Goal: Information Seeking & Learning: Learn about a topic

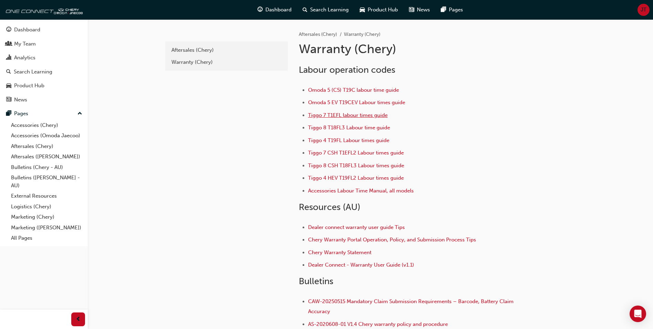
click at [320, 117] on span "Tiggo 7 T1EFL labour times guide" at bounding box center [348, 115] width 80 height 6
click at [321, 103] on span "Omoda 5 EV T19CEV Labour times guide" at bounding box center [356, 102] width 97 height 6
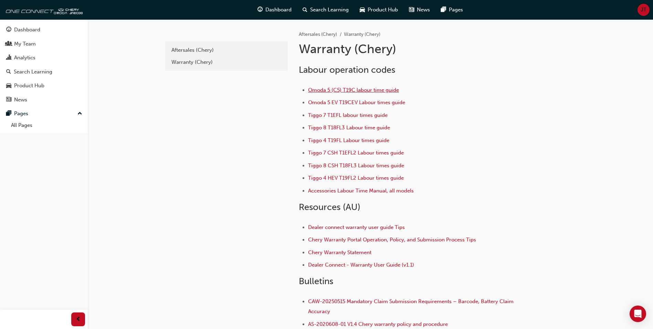
click at [327, 89] on span "Omoda 5 (C5) T19C labour time guide" at bounding box center [353, 90] width 91 height 6
